Goal: Transaction & Acquisition: Purchase product/service

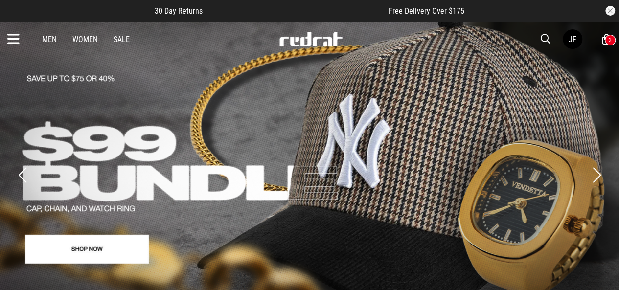
click at [127, 41] on link "Sale" at bounding box center [122, 39] width 16 height 9
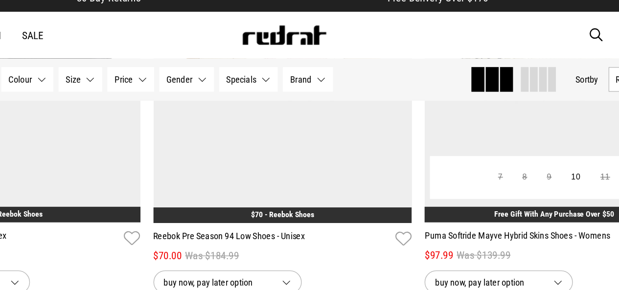
scroll to position [2319, 0]
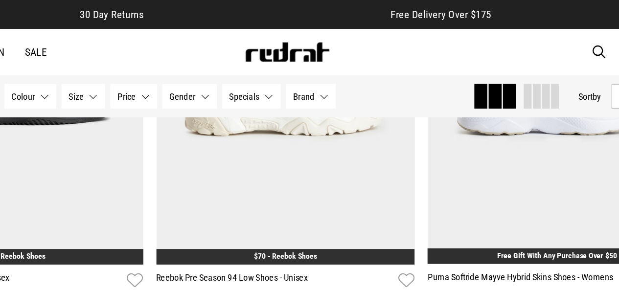
click at [542, 38] on span "button" at bounding box center [546, 39] width 10 height 12
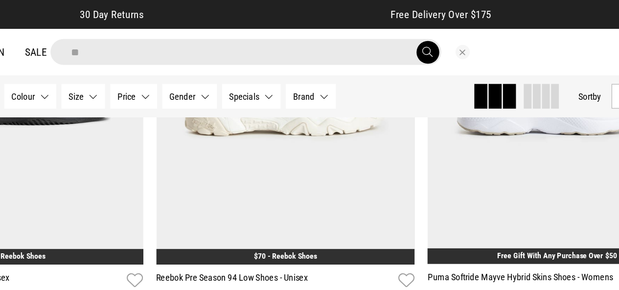
type input "*"
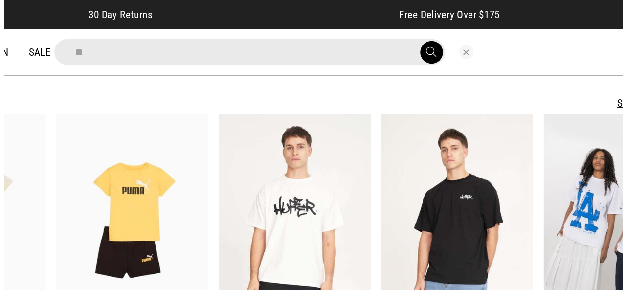
scroll to position [2336, 0]
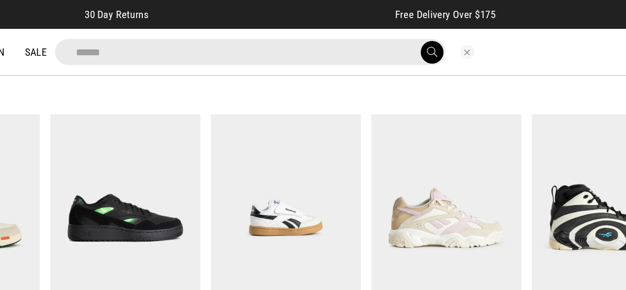
type input "******"
click at [412, 31] on button "submit" at bounding box center [420, 39] width 17 height 17
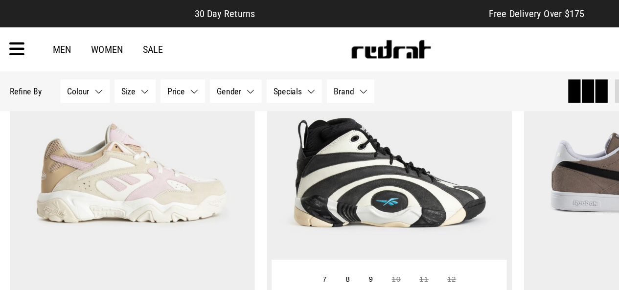
scroll to position [500, 0]
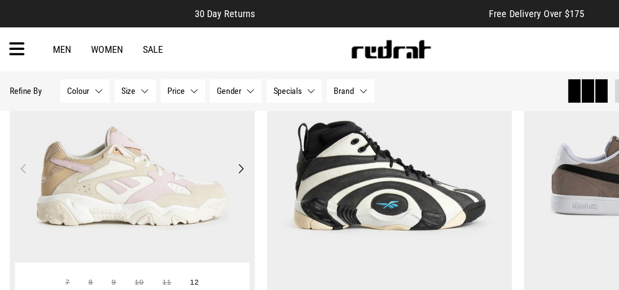
click at [110, 142] on img at bounding box center [105, 140] width 195 height 273
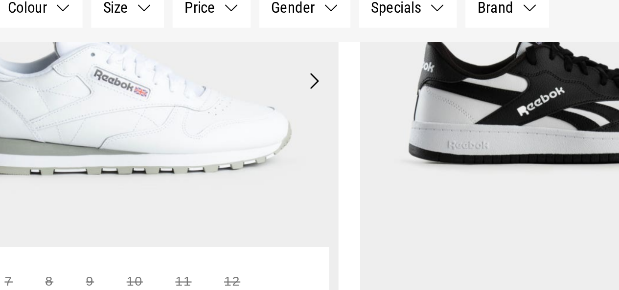
scroll to position [1577, 0]
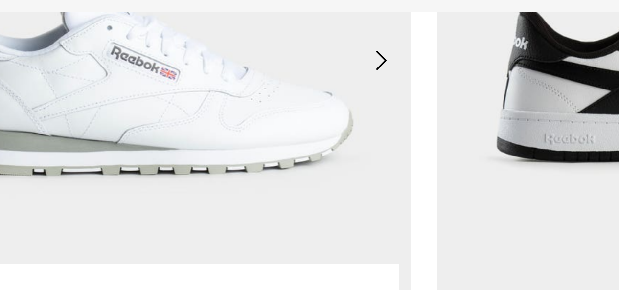
click at [78, 152] on img at bounding box center [105, 112] width 195 height 273
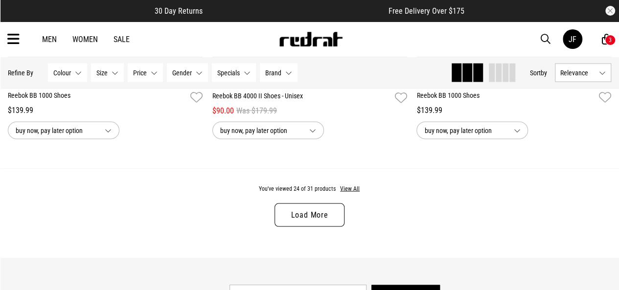
scroll to position [2777, 0]
click at [315, 218] on link "Load More" at bounding box center [309, 214] width 69 height 23
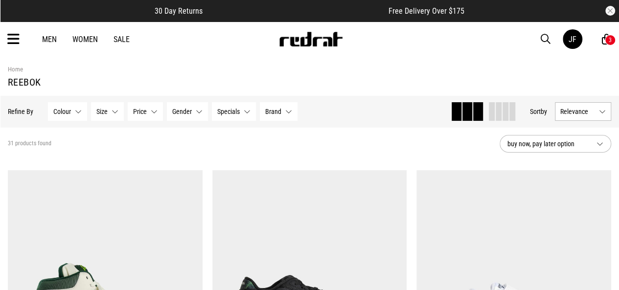
click at [549, 36] on span "button" at bounding box center [546, 39] width 10 height 12
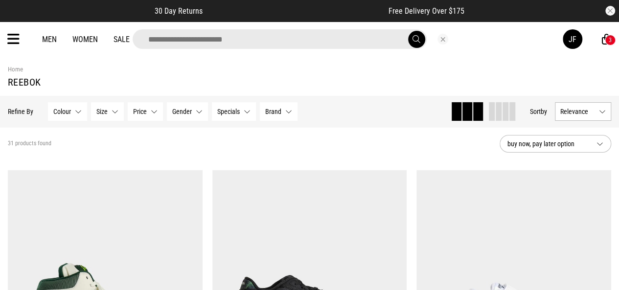
click at [472, 37] on div at bounding box center [296, 39] width 534 height 20
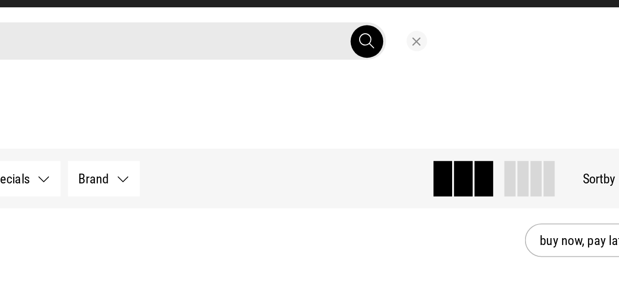
click at [469, 39] on div at bounding box center [296, 39] width 534 height 20
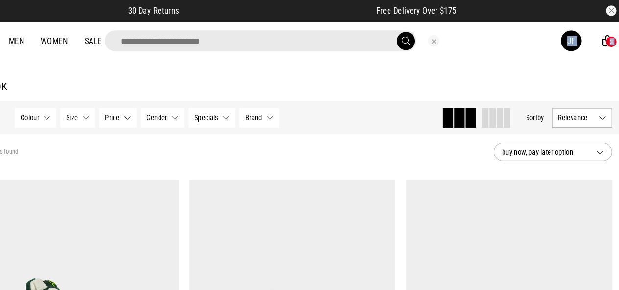
click at [436, 41] on div at bounding box center [443, 39] width 33 height 11
click at [440, 41] on button "Close search" at bounding box center [443, 39] width 11 height 11
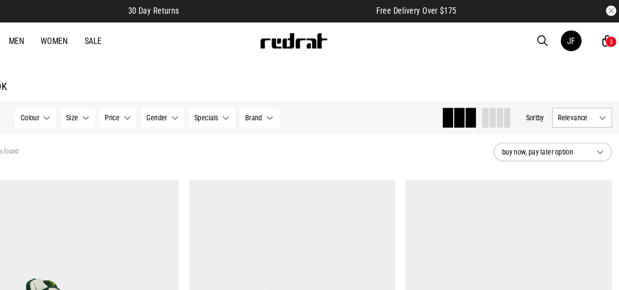
click at [540, 38] on div "Men Women Sale JF Hi, John New Back Footwear Back Mens Back Womens Back Youth &…" at bounding box center [309, 39] width 619 height 35
click at [545, 43] on span "button" at bounding box center [546, 39] width 10 height 12
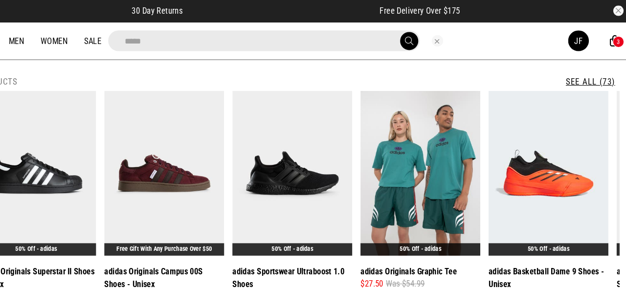
type input "******"
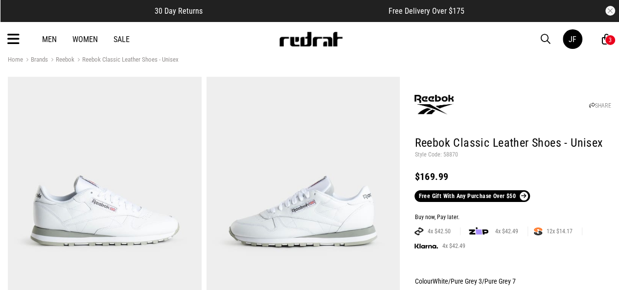
scroll to position [13, 0]
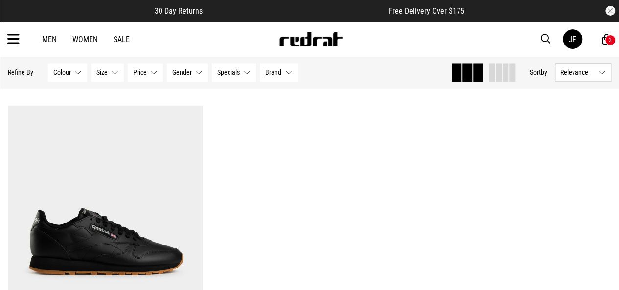
scroll to position [812, 0]
